Goal: Task Accomplishment & Management: Manage account settings

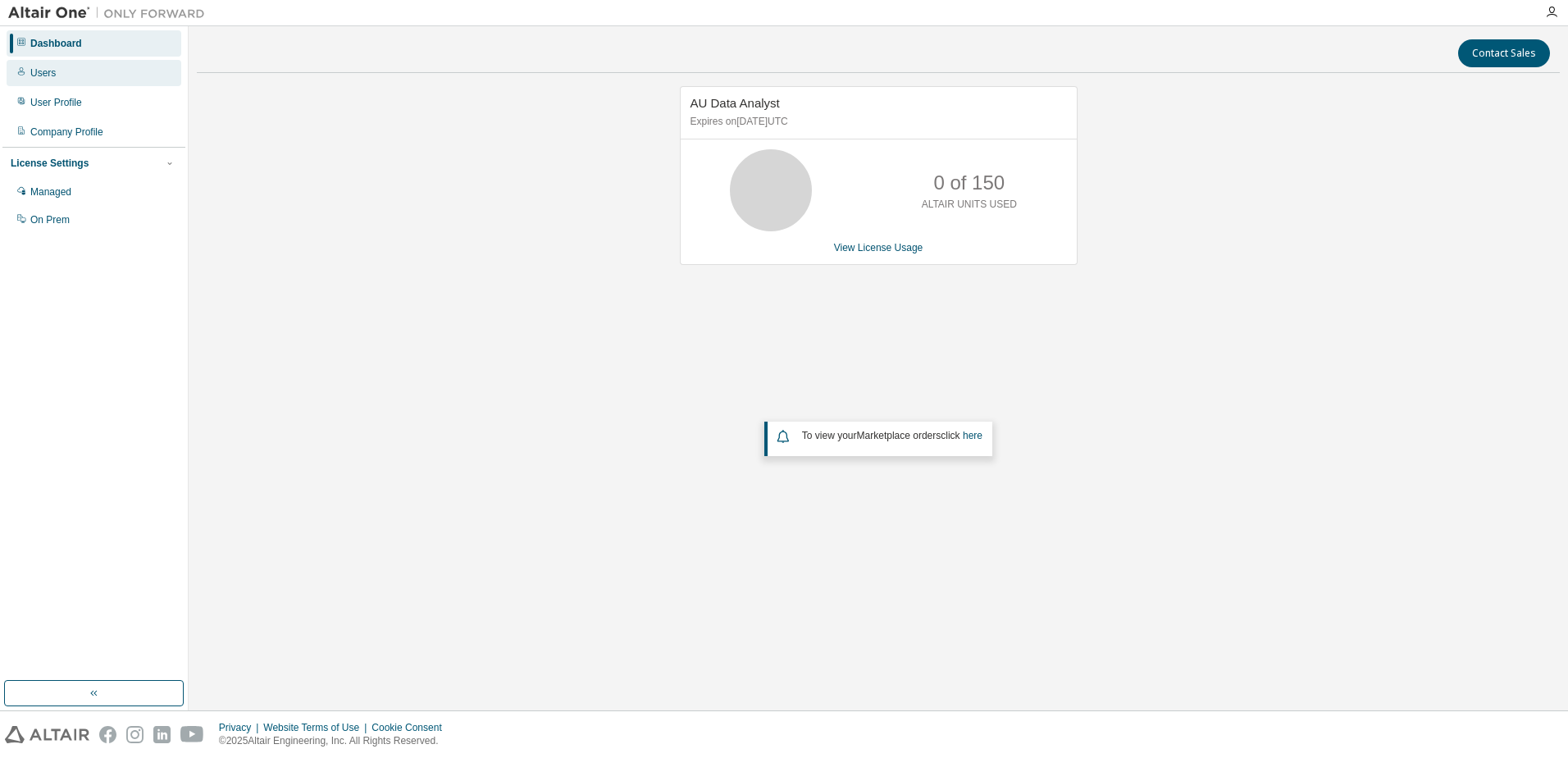
click at [47, 70] on div "Users" at bounding box center [43, 73] width 26 height 13
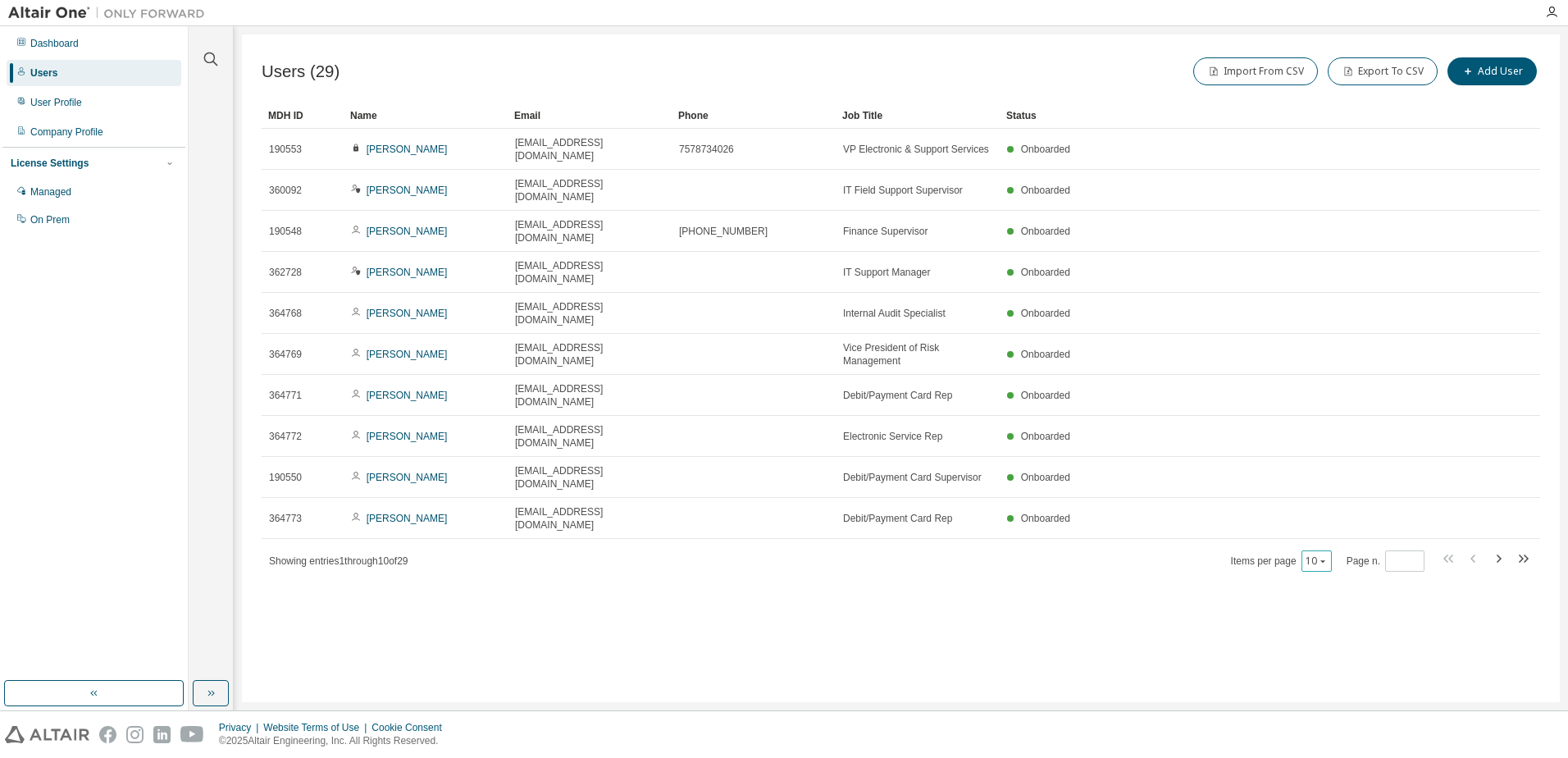
click at [1321, 560] on icon "button" at bounding box center [1322, 561] width 5 height 3
click at [1320, 540] on div "100" at bounding box center [1367, 545] width 131 height 20
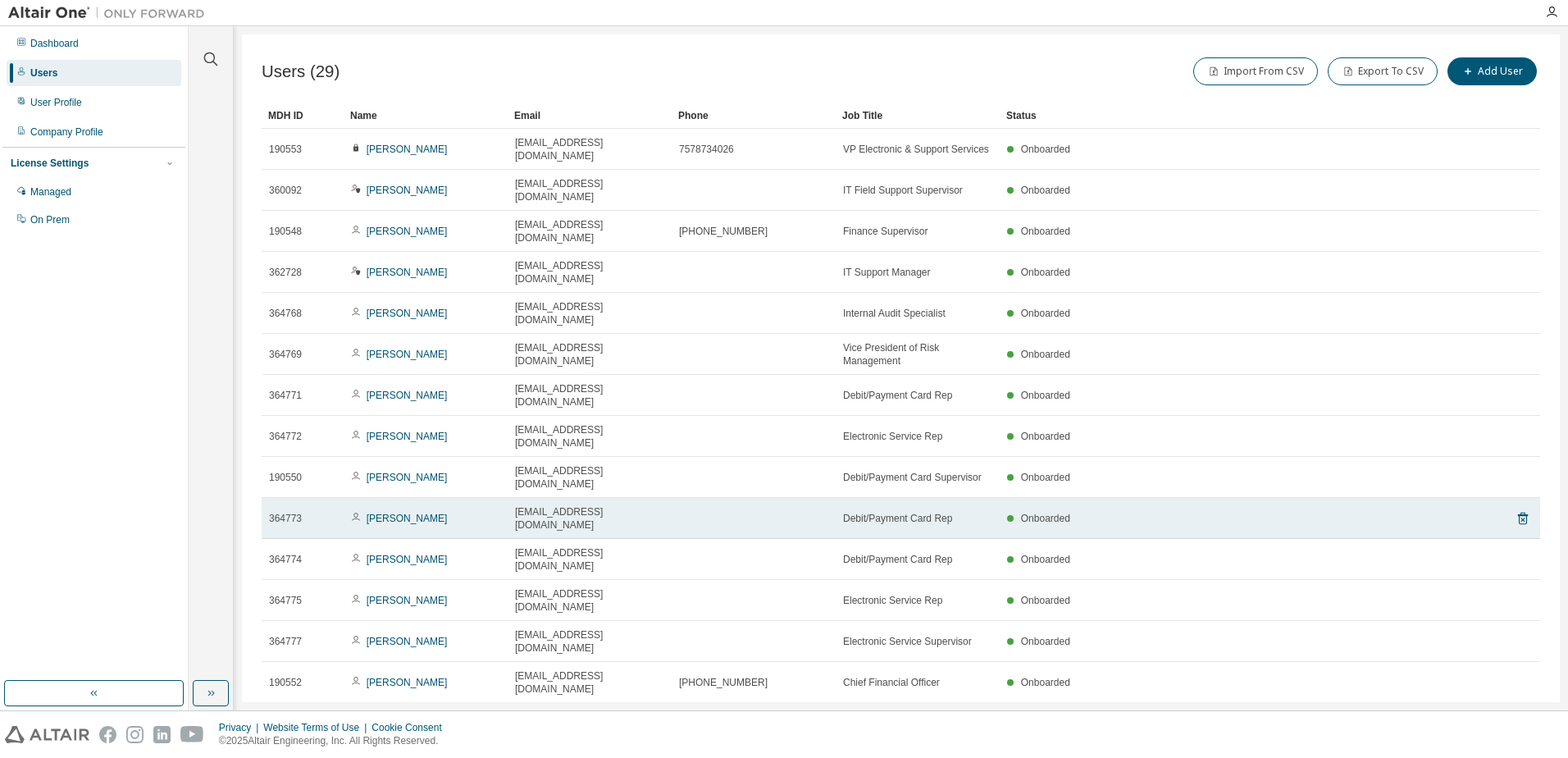
scroll to position [82, 0]
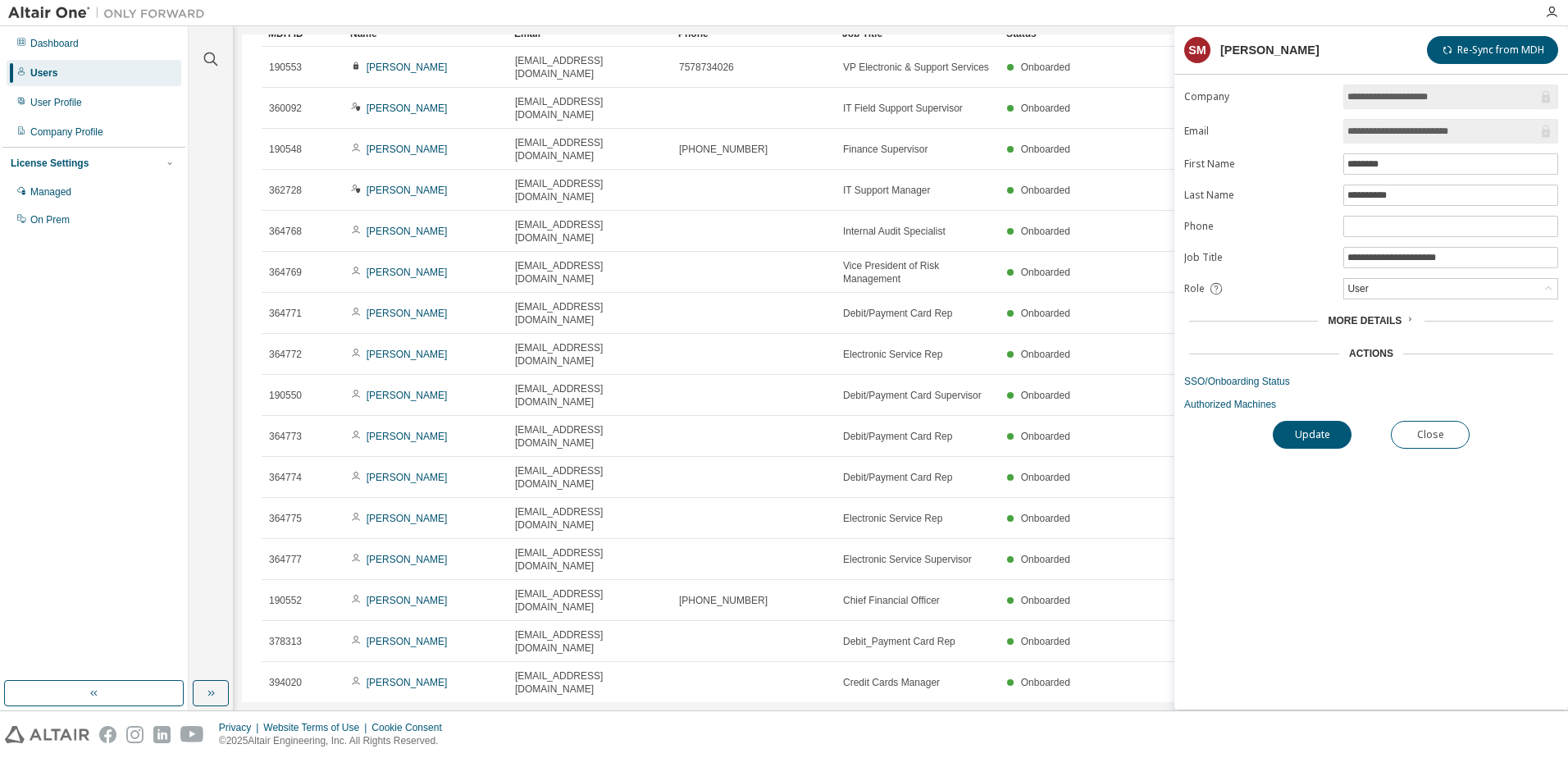
click at [1397, 321] on span "More Details" at bounding box center [1364, 320] width 74 height 12
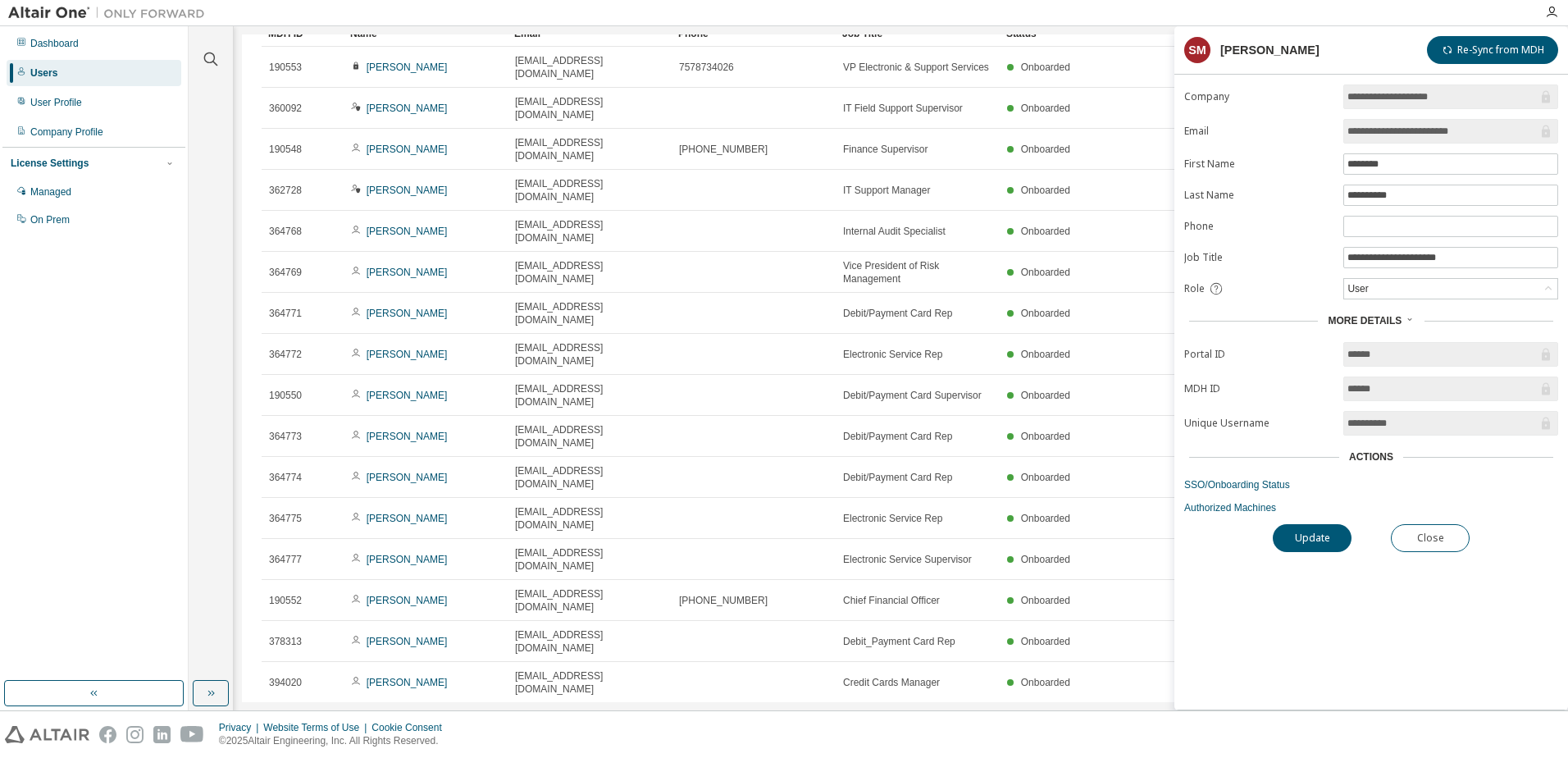
click at [411, 757] on link "Joshua Trapp" at bounding box center [407, 764] width 81 height 12
click at [417, 757] on link "Joshua Trapp" at bounding box center [407, 764] width 81 height 12
click at [1432, 546] on button "Close" at bounding box center [1430, 538] width 78 height 28
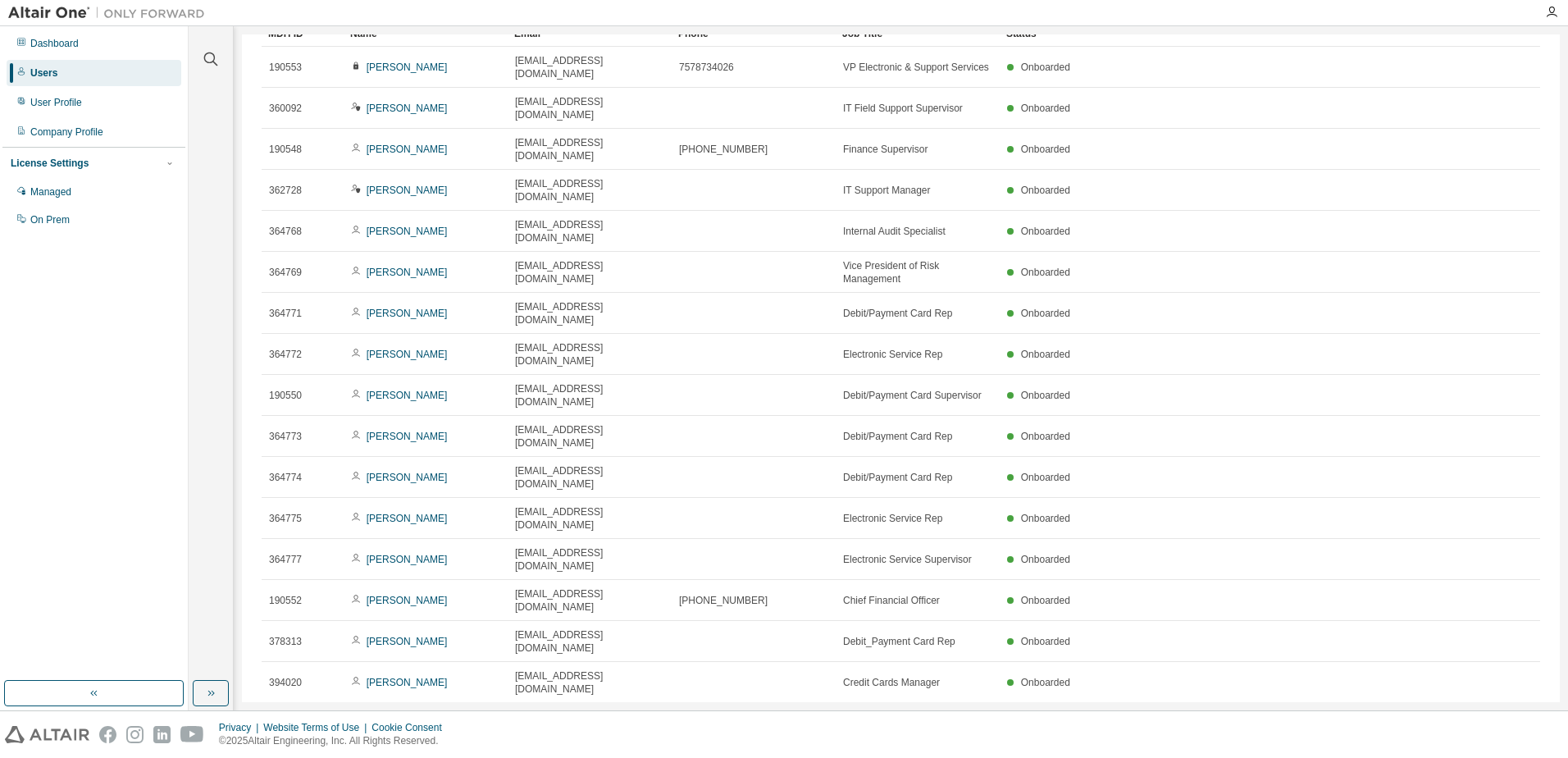
click at [415, 757] on link "Joshua Trapp" at bounding box center [407, 764] width 81 height 12
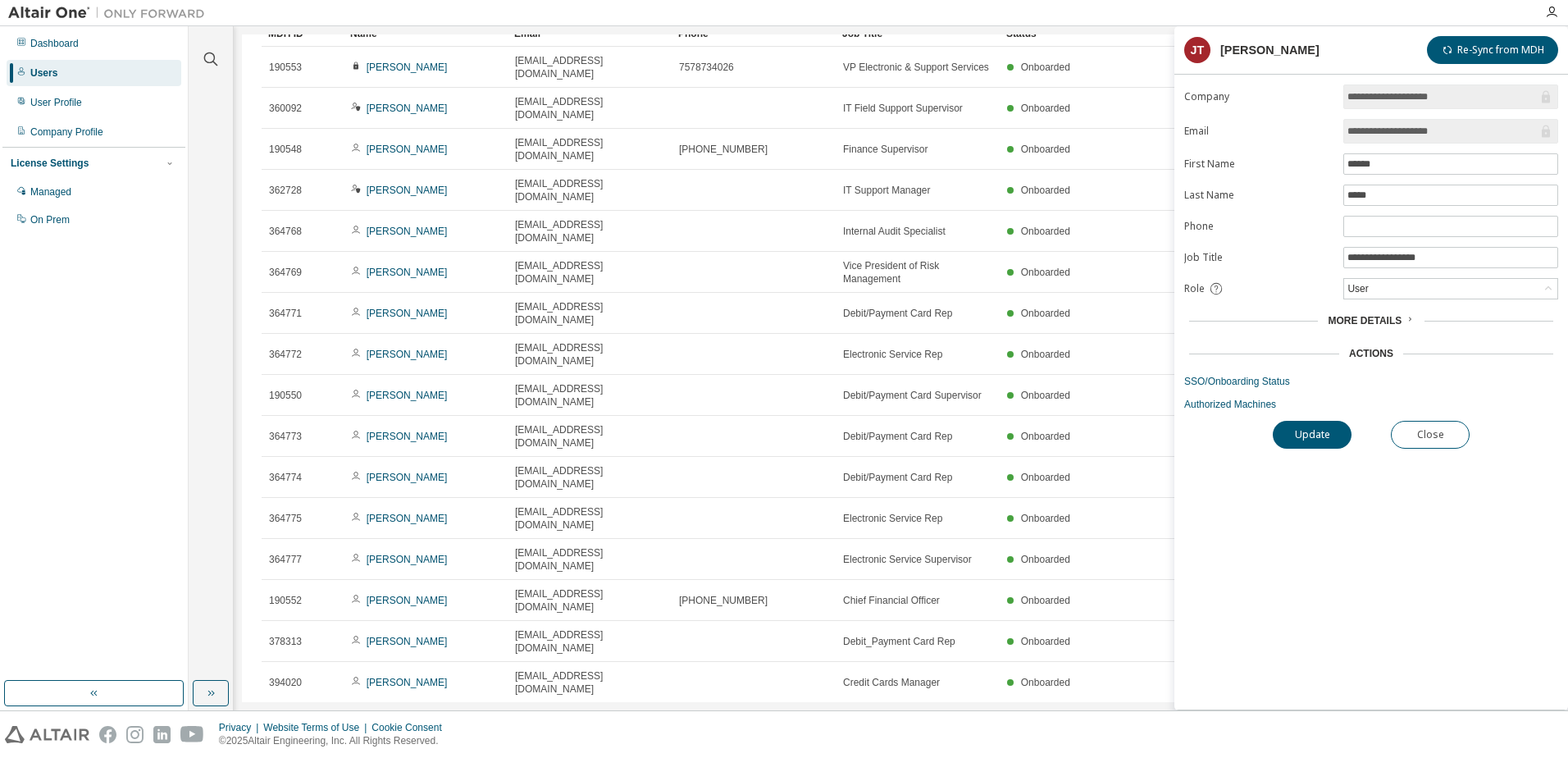
click at [1226, 382] on link "SSO/Onboarding Status" at bounding box center [1371, 381] width 374 height 13
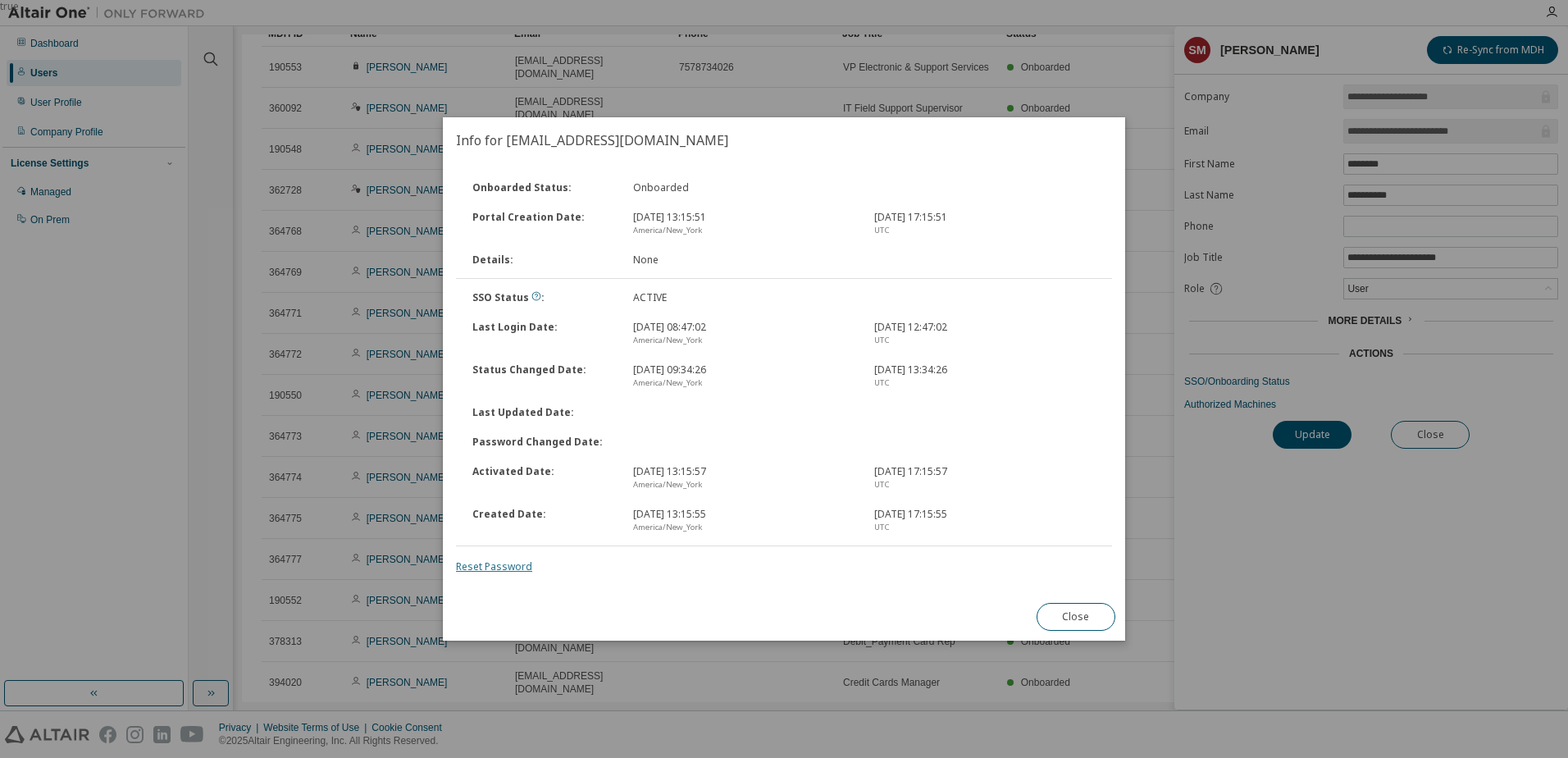
click at [517, 571] on link "Reset Password" at bounding box center [494, 566] width 77 height 14
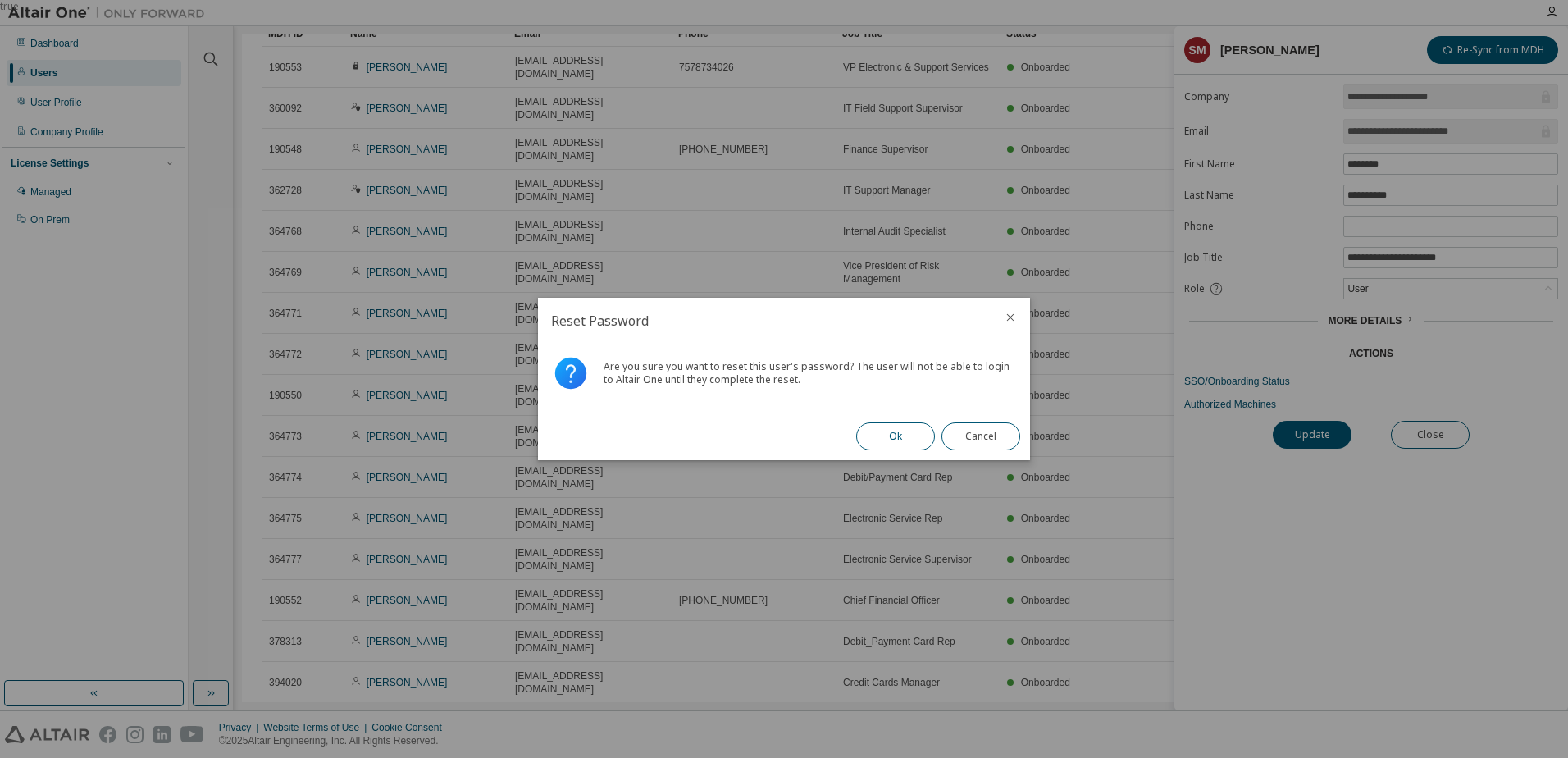
click at [887, 437] on button "Ok" at bounding box center [895, 436] width 78 height 28
click at [971, 442] on button "Close" at bounding box center [981, 436] width 78 height 28
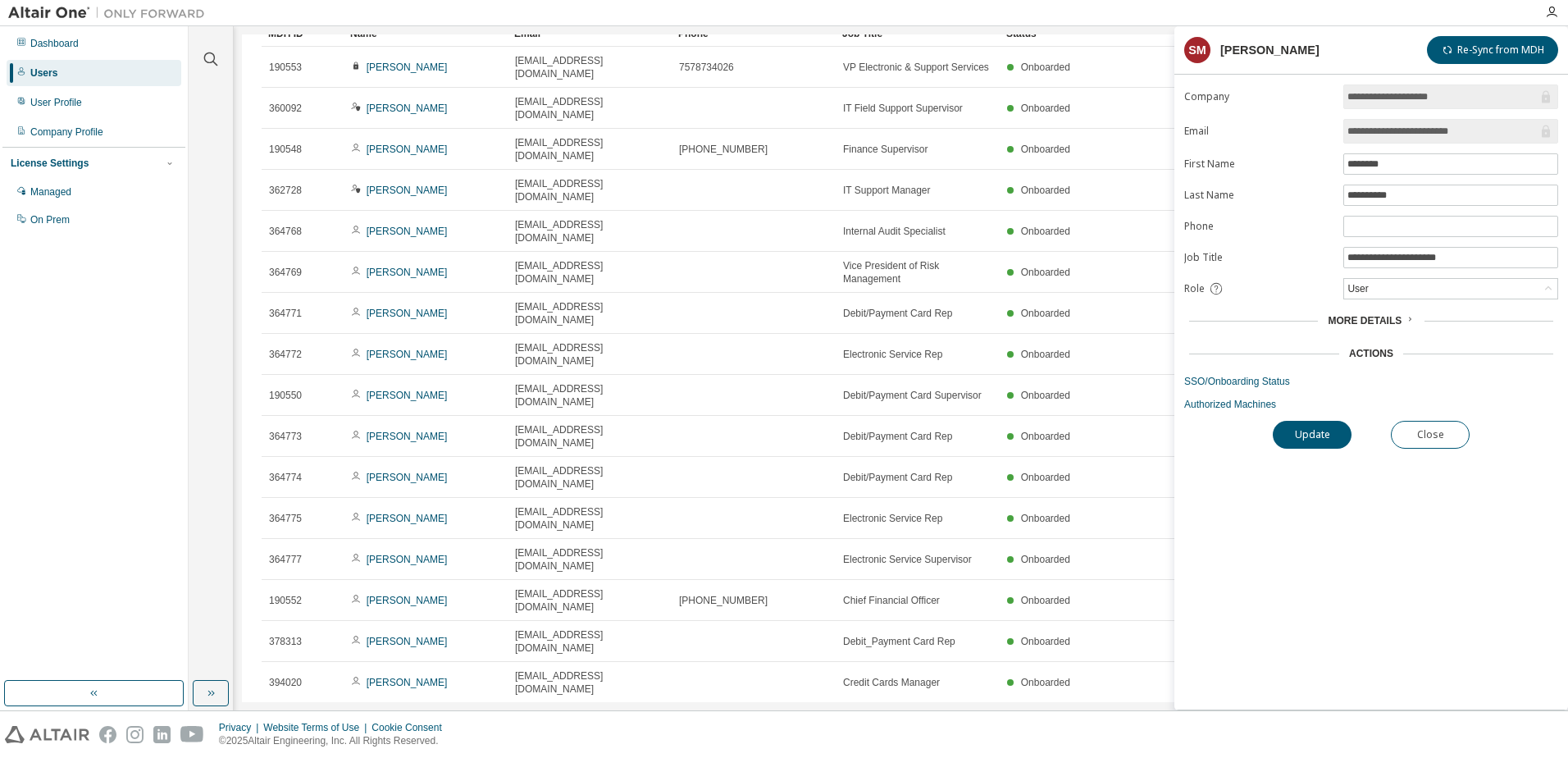
click at [1224, 383] on link "SSO/Onboarding Status" at bounding box center [1371, 381] width 374 height 13
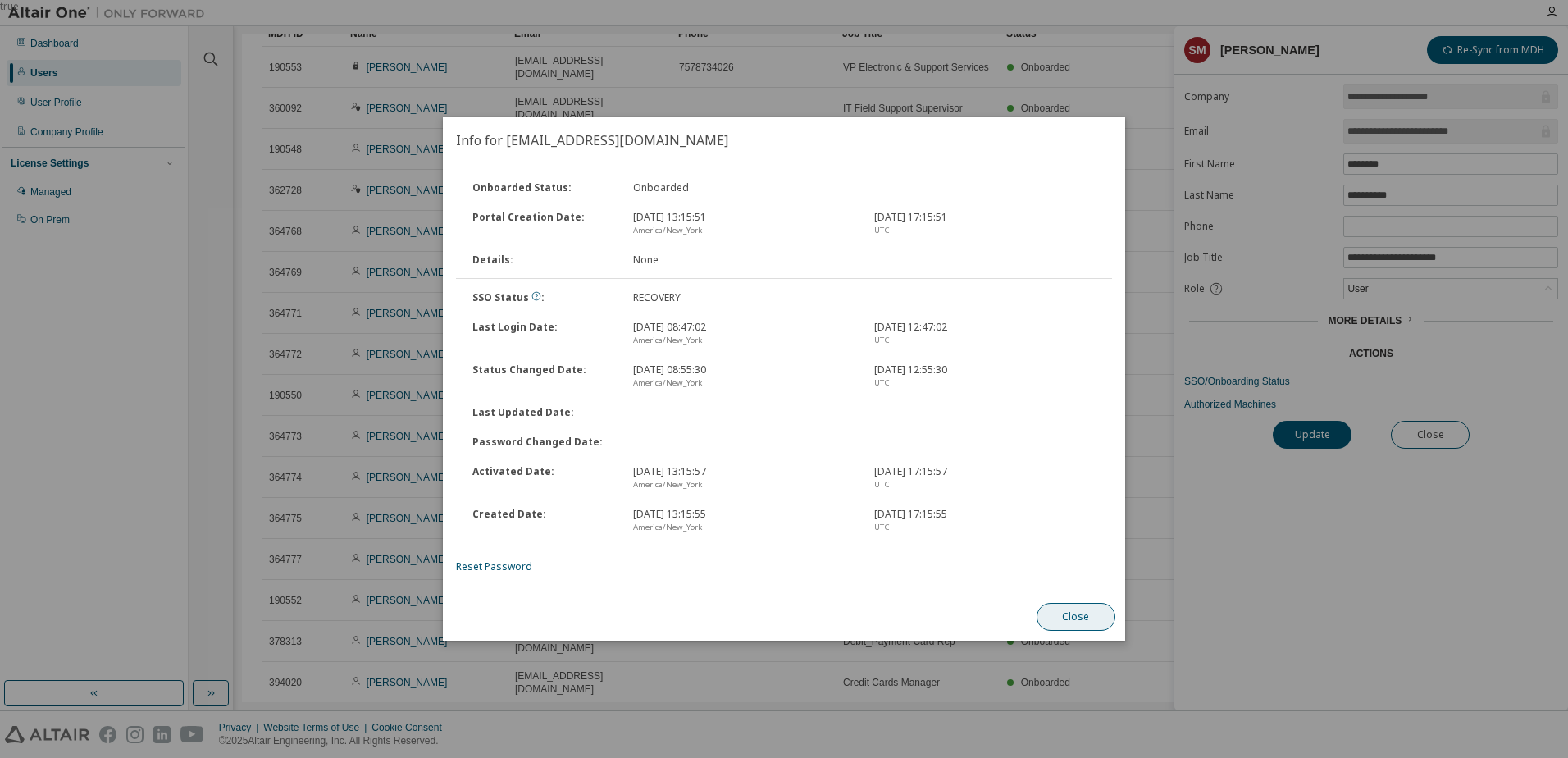
click at [1087, 619] on button "Close" at bounding box center [1076, 617] width 78 height 28
